Goal: Find specific page/section: Find specific page/section

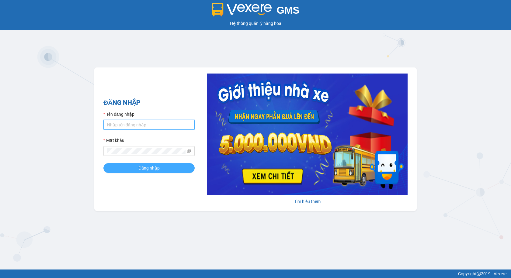
type input "thuyntt_kt.saoviet"
click at [156, 170] on span "Đăng nhập" at bounding box center [148, 168] width 21 height 7
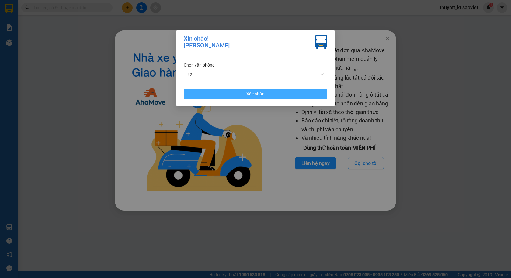
click at [268, 93] on button "Xác nhận" at bounding box center [256, 94] width 144 height 10
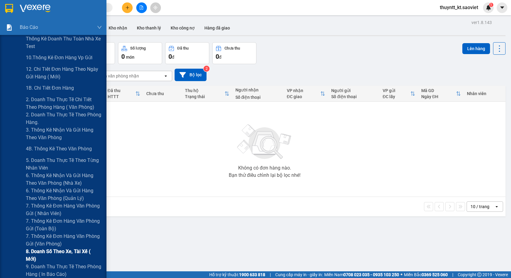
click at [66, 251] on span "8. Doanh số theo xe, tài xế ( mới)" at bounding box center [64, 255] width 76 height 15
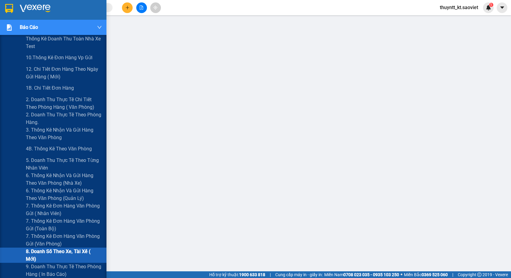
click at [54, 252] on span "8. Doanh số theo xe, tài xế ( mới)" at bounding box center [64, 255] width 76 height 15
